Goal: Task Accomplishment & Management: Manage account settings

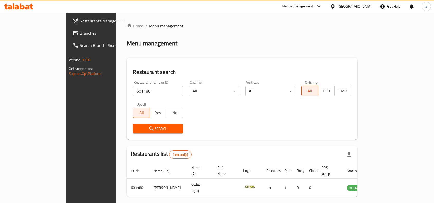
click at [334, 5] on icon at bounding box center [333, 6] width 4 height 4
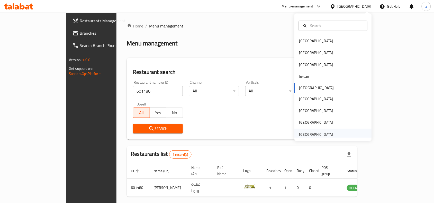
click at [308, 130] on div "[GEOGRAPHIC_DATA]" at bounding box center [316, 135] width 42 height 12
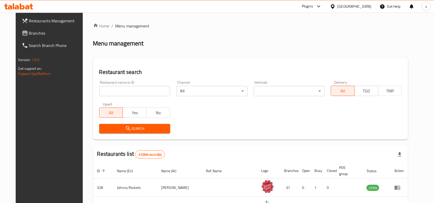
click at [34, 30] on link "Branches" at bounding box center [53, 33] width 70 height 12
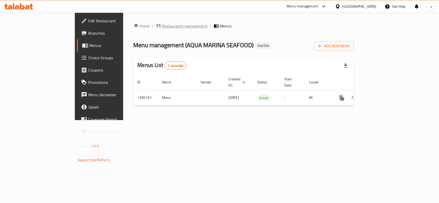
click at [162, 26] on span "Restaurants management" at bounding box center [185, 26] width 46 height 6
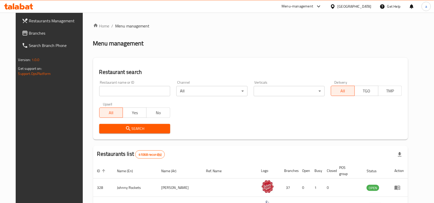
click at [127, 92] on input "search" at bounding box center [134, 91] width 71 height 10
paste input "703993"
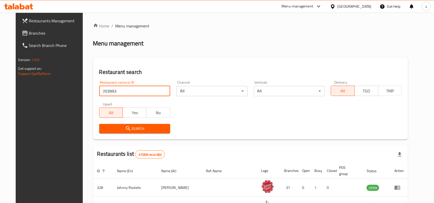
type input "703993"
click button "Search" at bounding box center [134, 129] width 71 height 10
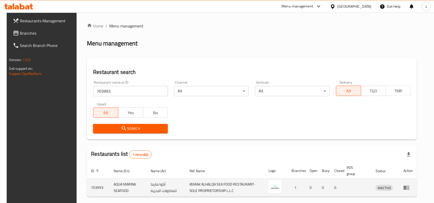
click at [409, 189] on icon "enhanced table" at bounding box center [406, 188] width 6 height 4
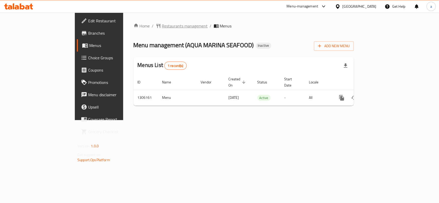
click at [162, 25] on span "Restaurants management" at bounding box center [185, 26] width 46 height 6
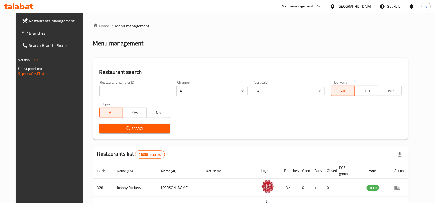
click at [125, 92] on input "search" at bounding box center [134, 91] width 71 height 10
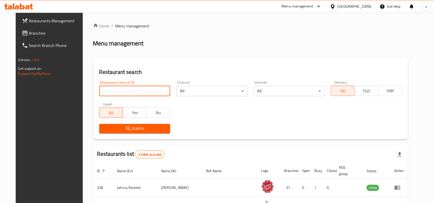
paste input "703993"
type input "703993"
click button "Search" at bounding box center [134, 129] width 71 height 10
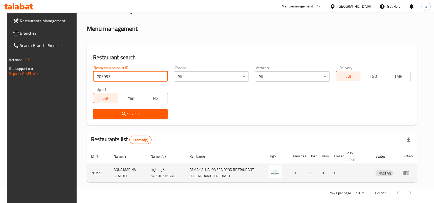
scroll to position [22, 0]
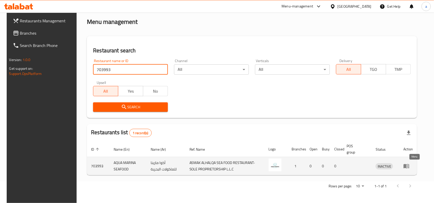
click at [409, 166] on icon "enhanced table" at bounding box center [406, 166] width 6 height 4
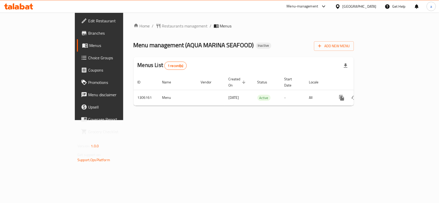
click at [220, 25] on span "Menus" at bounding box center [226, 26] width 12 height 6
click at [89, 43] on span "Menus" at bounding box center [116, 45] width 55 height 6
click at [162, 26] on span "Restaurants management" at bounding box center [185, 26] width 46 height 6
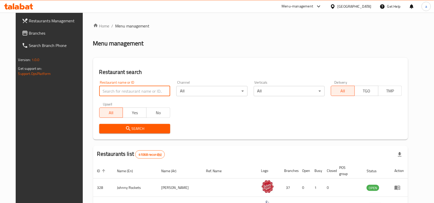
click at [137, 89] on input "search" at bounding box center [134, 91] width 71 height 10
paste input "774397"
type input "774397"
click button "Search" at bounding box center [134, 129] width 71 height 10
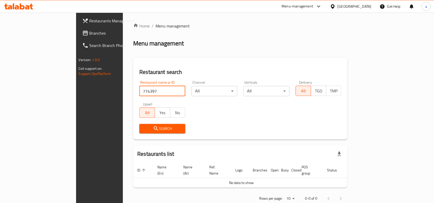
click at [78, 39] on link "Branches" at bounding box center [113, 33] width 70 height 12
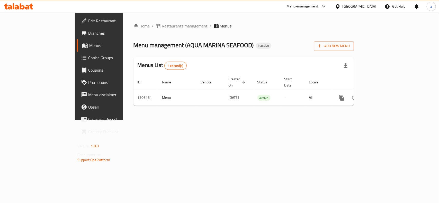
click at [88, 59] on span "Choice Groups" at bounding box center [116, 58] width 56 height 6
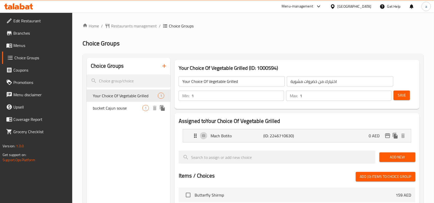
click at [121, 111] on span "bucket Cajun souse" at bounding box center [118, 108] width 50 height 6
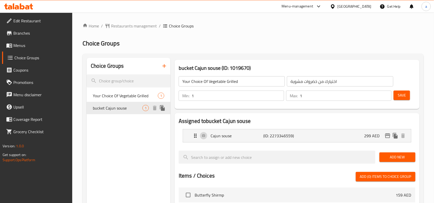
type input "bucket Cajun souse"
type input "كيجين صوص دلو"
type input "0"
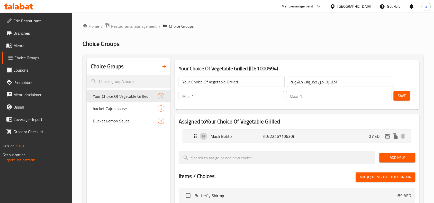
click at [362, 8] on div "[GEOGRAPHIC_DATA]" at bounding box center [354, 7] width 34 height 6
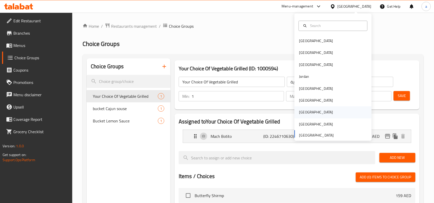
click at [303, 111] on div "Qatar" at bounding box center [316, 113] width 42 height 12
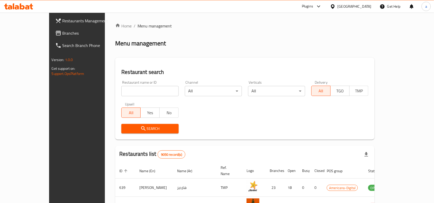
click at [62, 31] on span "Branches" at bounding box center [89, 33] width 55 height 6
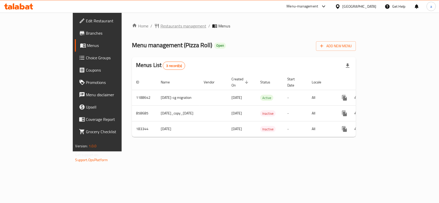
click at [160, 25] on span "Restaurants management" at bounding box center [183, 26] width 46 height 6
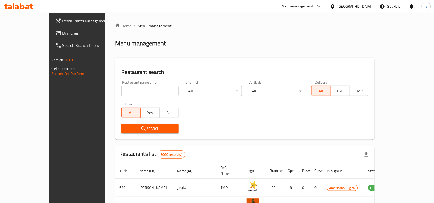
click at [121, 91] on input "search" at bounding box center [149, 91] width 57 height 10
paste input "619493"
type input "619493"
click button "Search" at bounding box center [149, 129] width 57 height 10
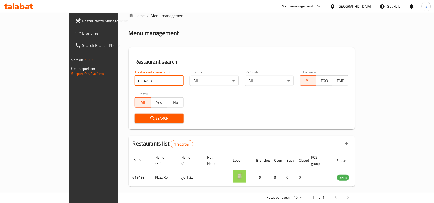
scroll to position [16, 0]
